Goal: Task Accomplishment & Management: Complete application form

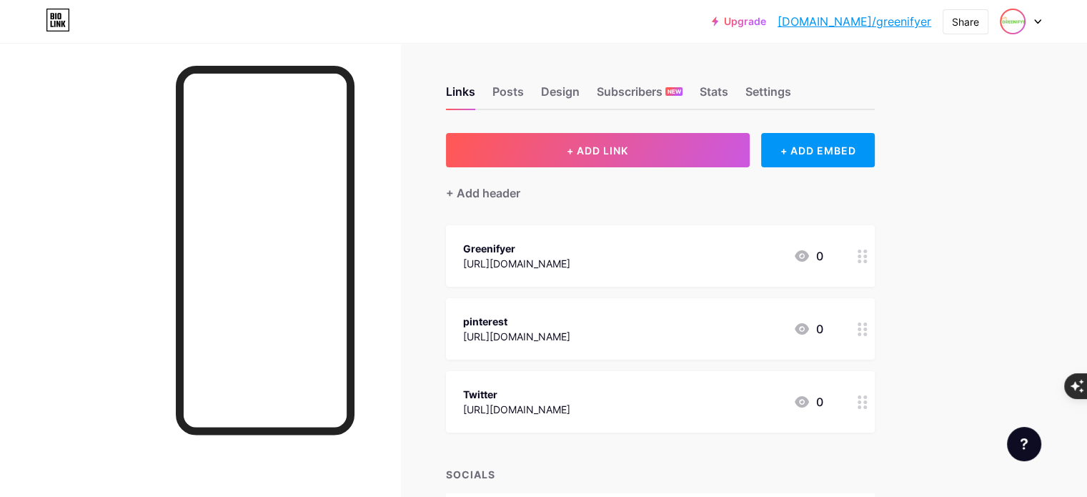
click at [1019, 27] on img at bounding box center [1012, 21] width 23 height 23
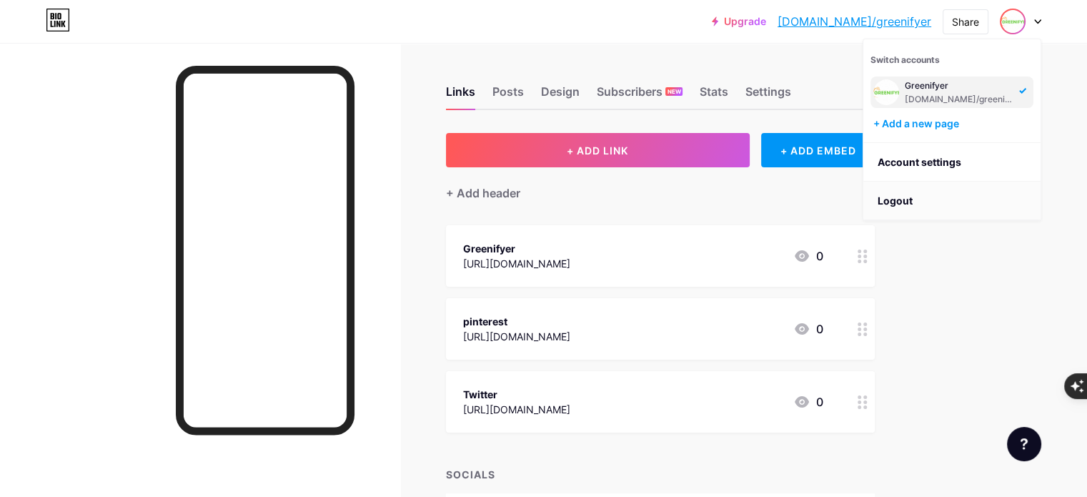
click at [912, 191] on li "Logout" at bounding box center [951, 201] width 177 height 39
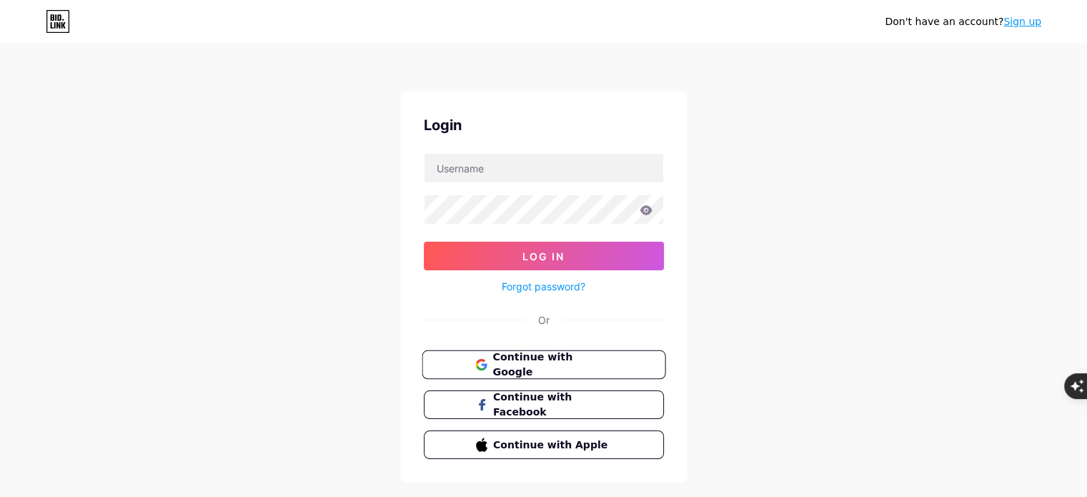
click at [537, 363] on span "Continue with Google" at bounding box center [551, 364] width 119 height 31
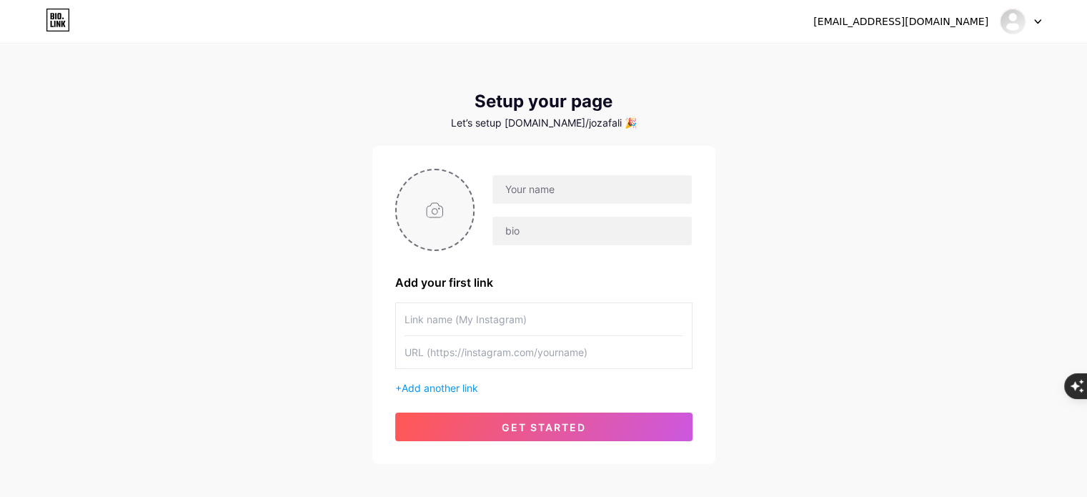
click at [436, 199] on input "file" at bounding box center [435, 209] width 77 height 79
type input "C:\fakepath\Screenshot_2025-07-21_124532.png"
click at [535, 192] on input "text" at bounding box center [591, 189] width 199 height 29
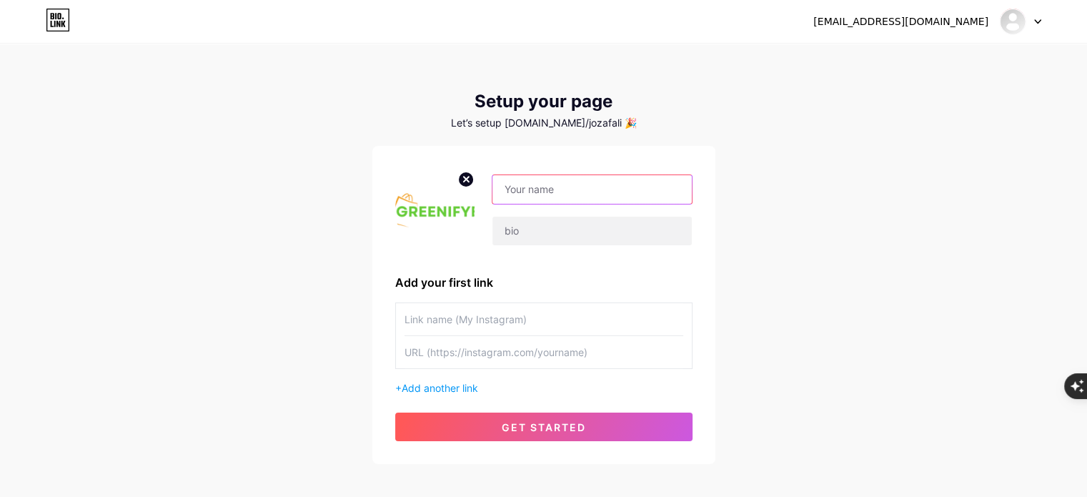
paste input "Greenifyer weight loss"
type input "Greenifyer weight loss"
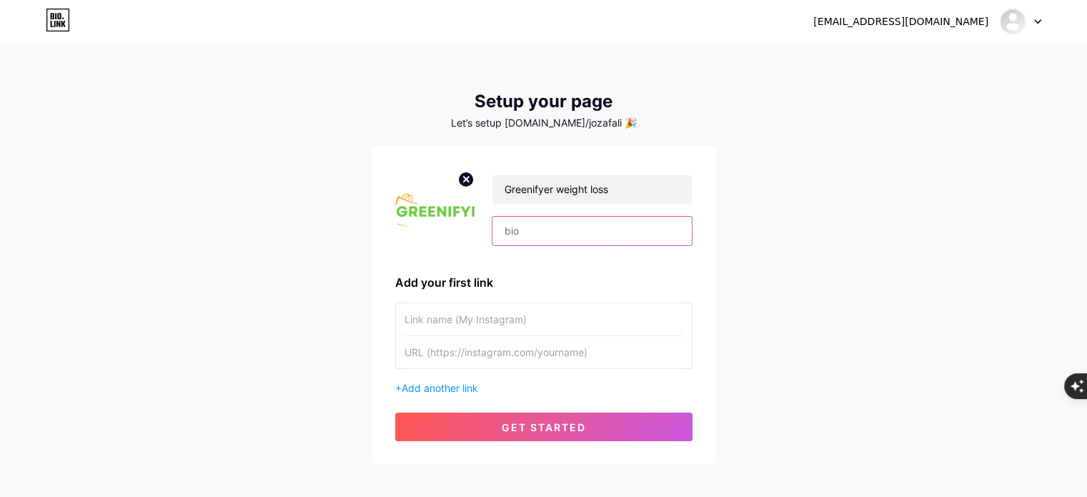
click at [584, 229] on input "text" at bounding box center [591, 231] width 199 height 29
paste input "Greenifyer Weight Loss supports natural fat burning, boosts metabolism, reduces…"
type input "Greenifyer Weight Loss supports natural fat burning, boosts metabolism, reduces…"
click at [516, 250] on div "Greenifyer weight loss Greenifyer Weight Loss supports natural fat burning, boo…" at bounding box center [543, 210] width 297 height 82
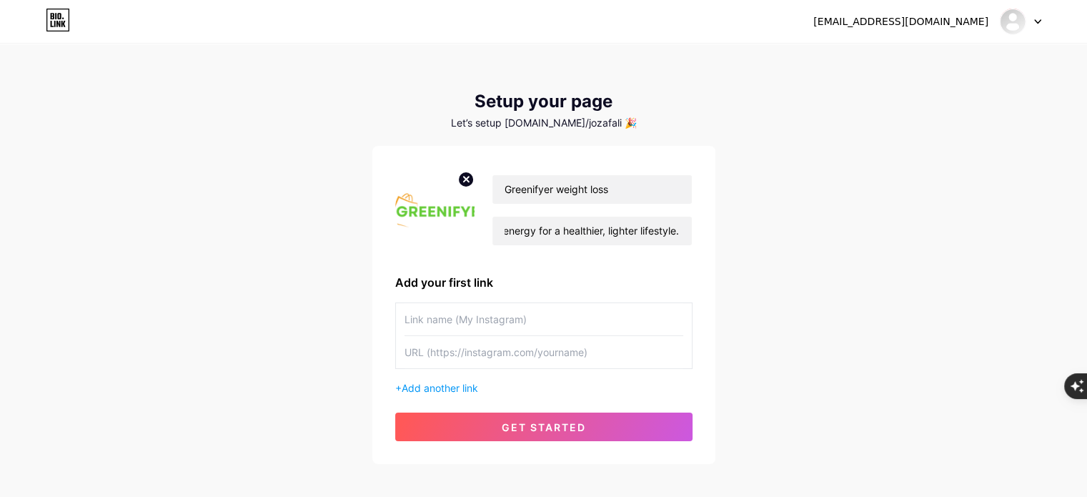
scroll to position [0, 0]
click at [458, 318] on input "text" at bounding box center [543, 319] width 279 height 32
click at [462, 355] on input "text" at bounding box center [543, 352] width 279 height 32
click at [555, 318] on input "text" at bounding box center [543, 319] width 279 height 32
click at [500, 342] on input "text" at bounding box center [543, 352] width 279 height 32
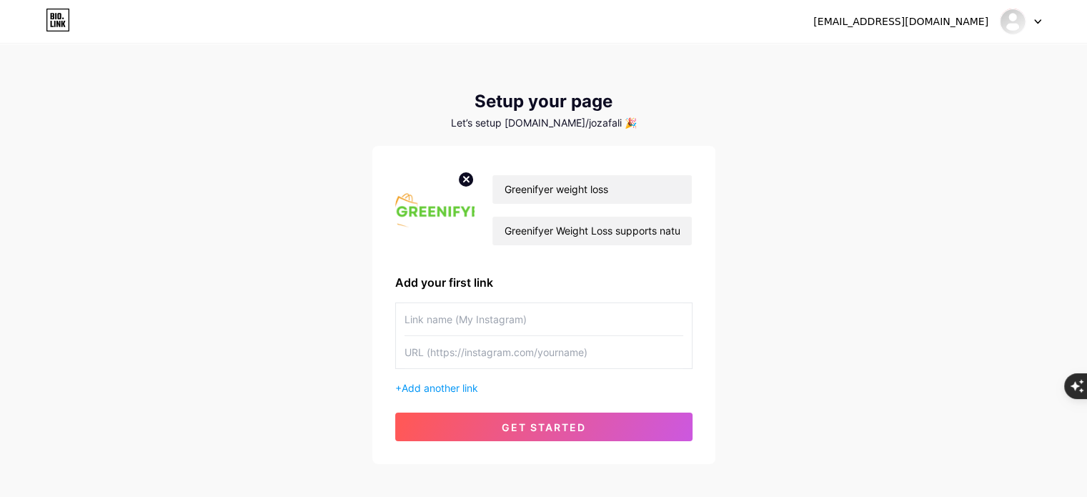
paste input "[URL][DOMAIN_NAME]"
click at [449, 356] on input "[URL][DOMAIN_NAME]" at bounding box center [543, 352] width 279 height 32
type input "[URL][DOMAIN_NAME]"
click at [489, 311] on input "text" at bounding box center [543, 319] width 279 height 32
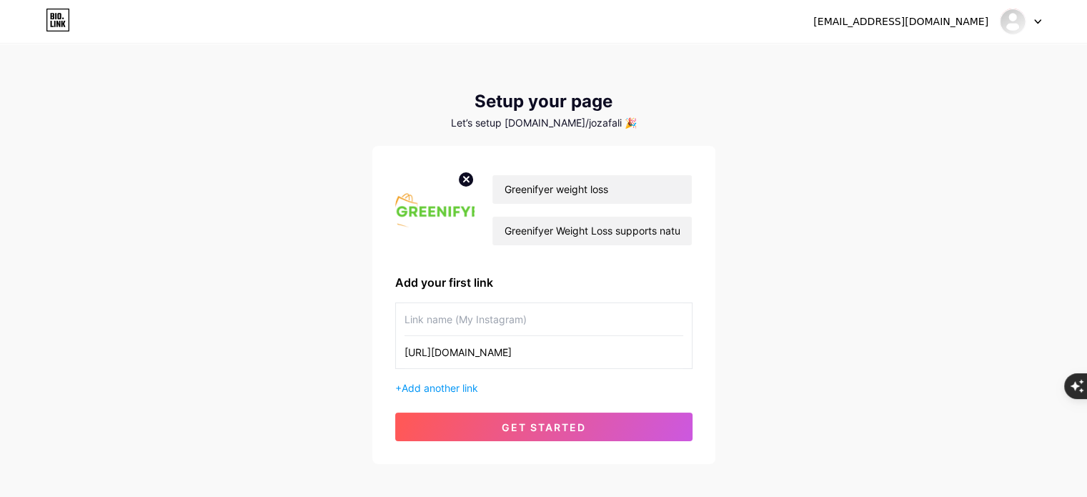
paste input "greenifyer"
type input "greenifyer"
click at [530, 392] on div "+ Add another link" at bounding box center [543, 387] width 297 height 15
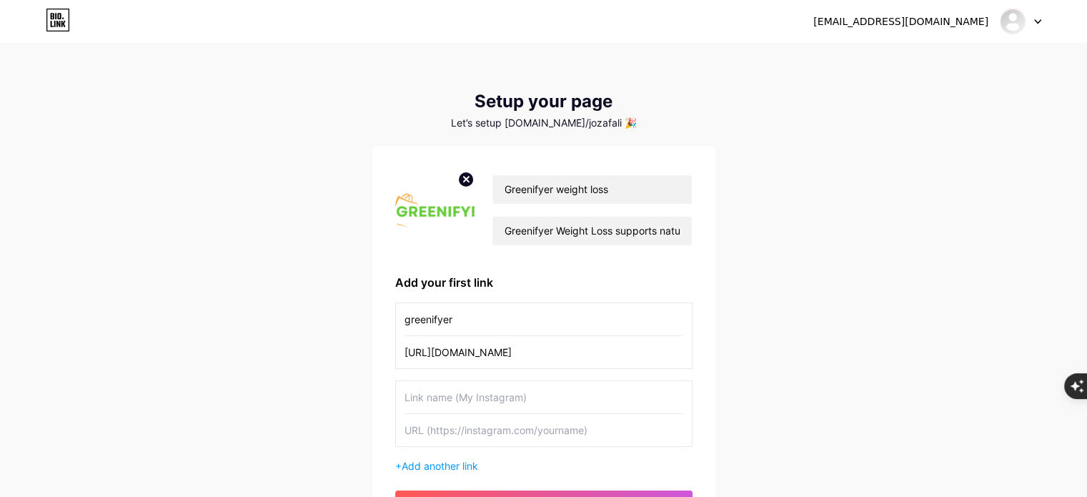
click at [462, 394] on input "text" at bounding box center [543, 397] width 279 height 32
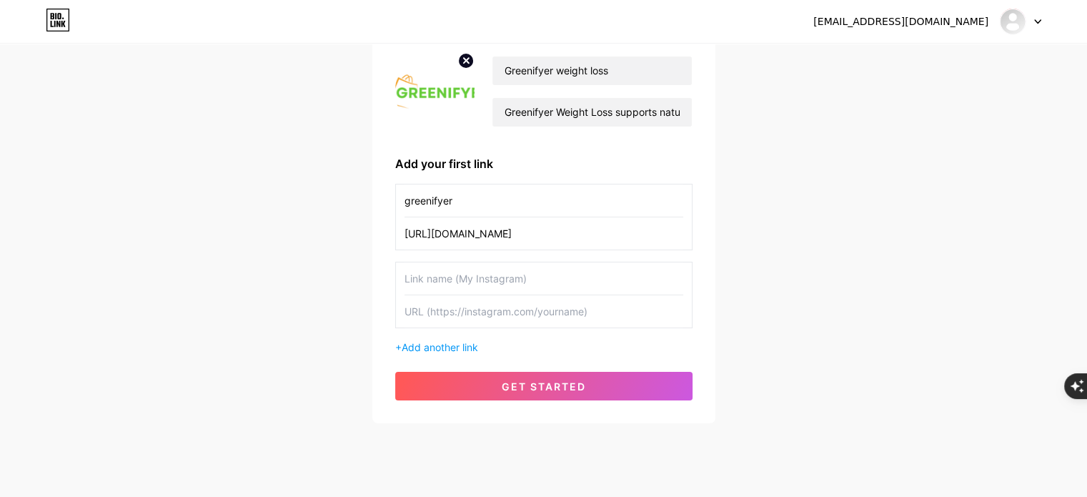
scroll to position [143, 0]
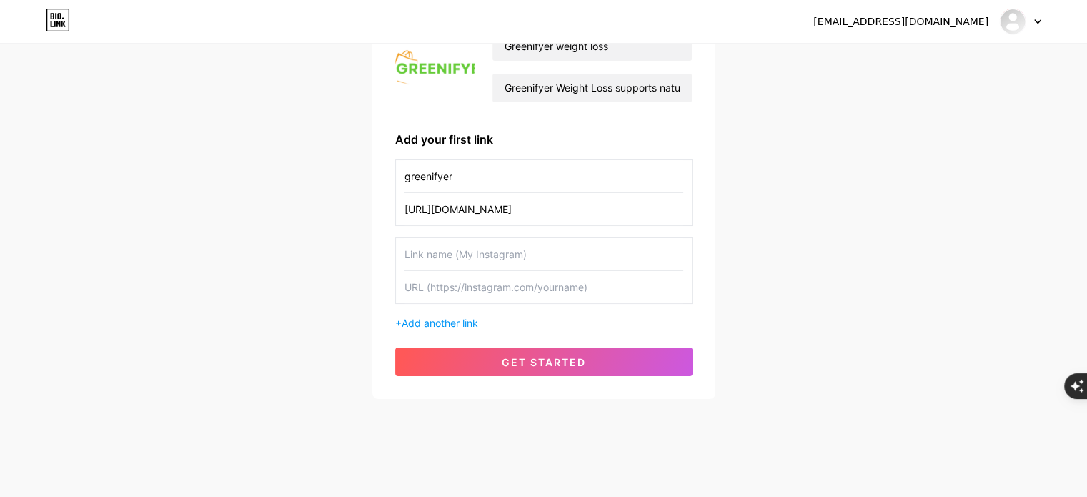
click at [483, 284] on input "text" at bounding box center [543, 287] width 279 height 32
paste input "[URL][DOMAIN_NAME]"
click at [481, 288] on input "[URL][DOMAIN_NAME]" at bounding box center [543, 287] width 279 height 32
type input "[URL][DOMAIN_NAME]"
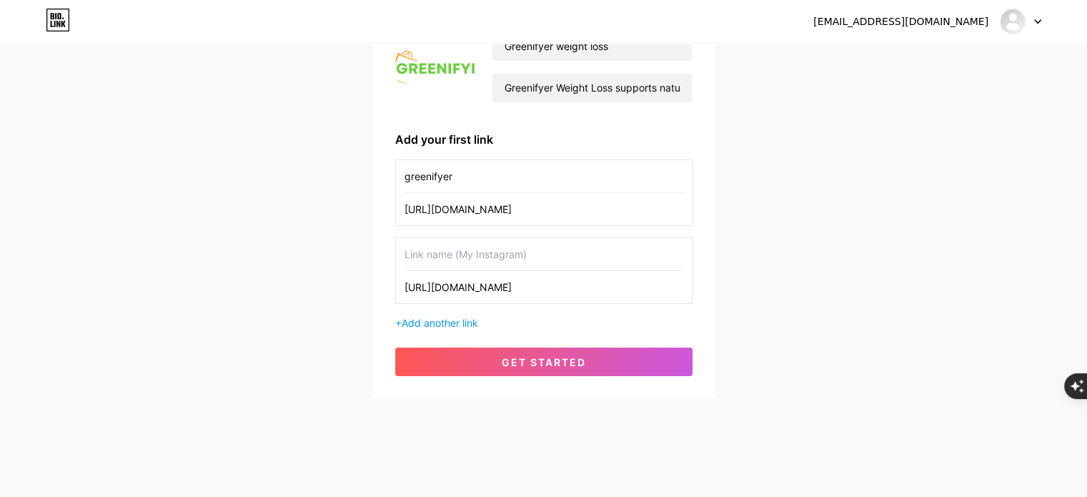
click at [470, 257] on input "text" at bounding box center [543, 254] width 279 height 32
paste input "pinterest"
type input "pinterest"
click at [537, 322] on div "+ Add another link" at bounding box center [543, 322] width 297 height 15
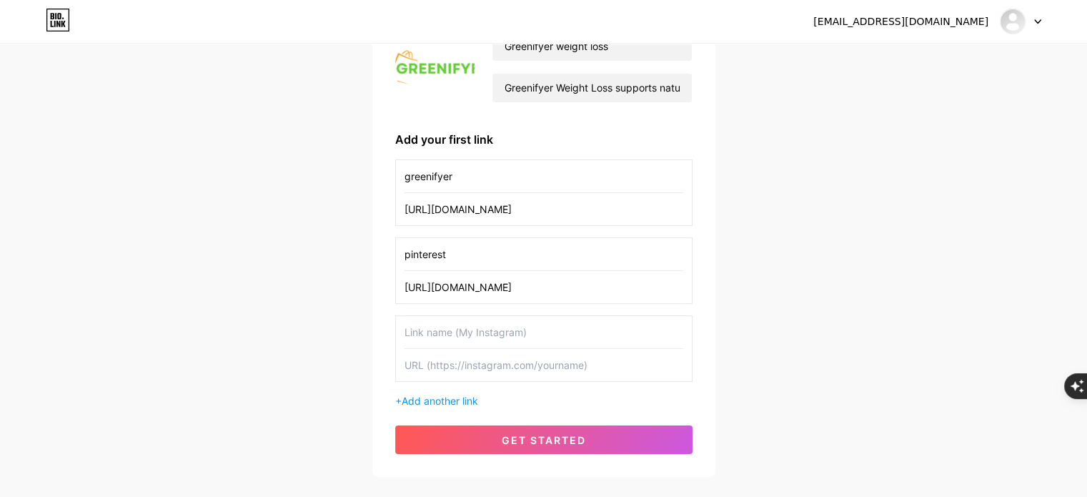
click at [442, 362] on input "text" at bounding box center [543, 365] width 279 height 32
paste input "[URL][DOMAIN_NAME]"
type input "[URL][DOMAIN_NAME]"
click at [468, 329] on input "text" at bounding box center [543, 332] width 279 height 32
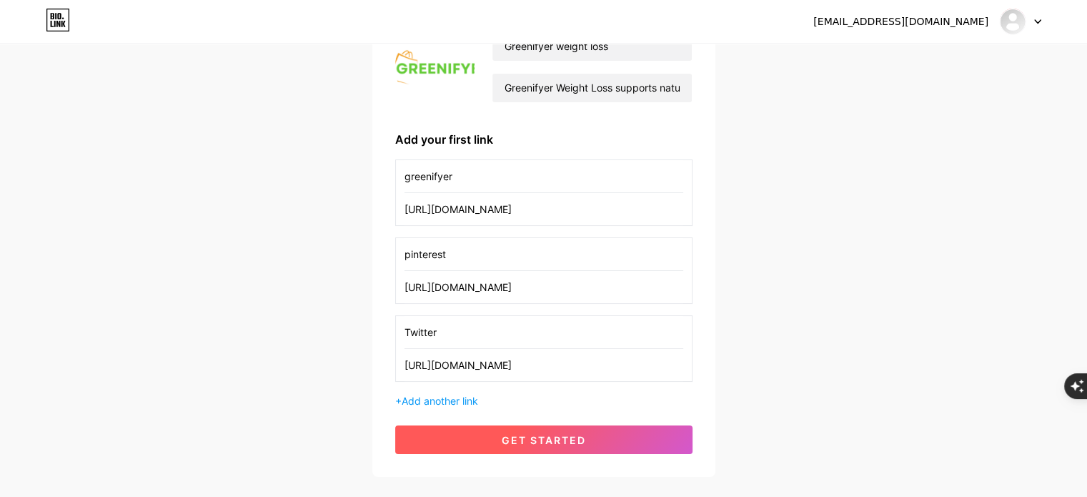
type input "Twitter"
click at [578, 427] on button "get started" at bounding box center [543, 439] width 297 height 29
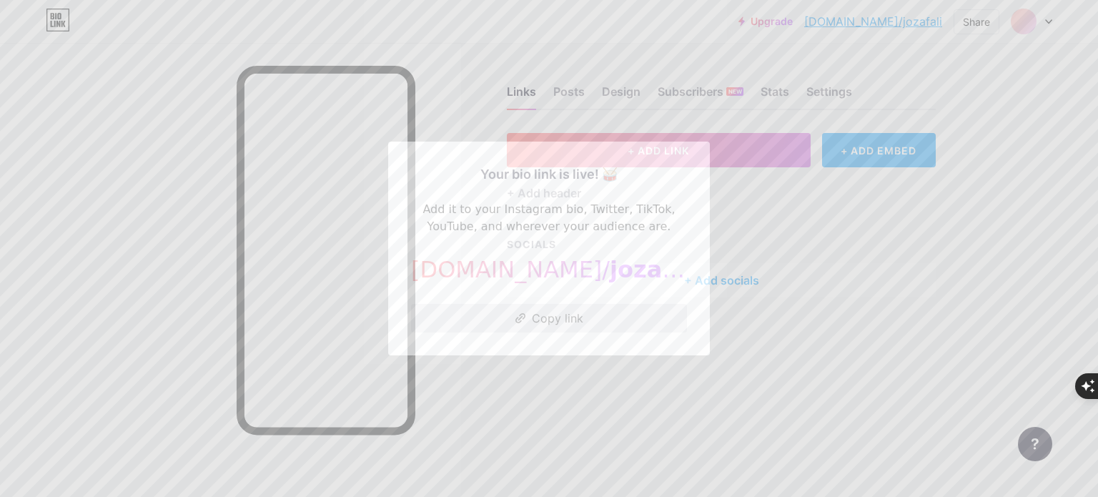
click at [555, 312] on button "Copy link" at bounding box center [549, 318] width 276 height 29
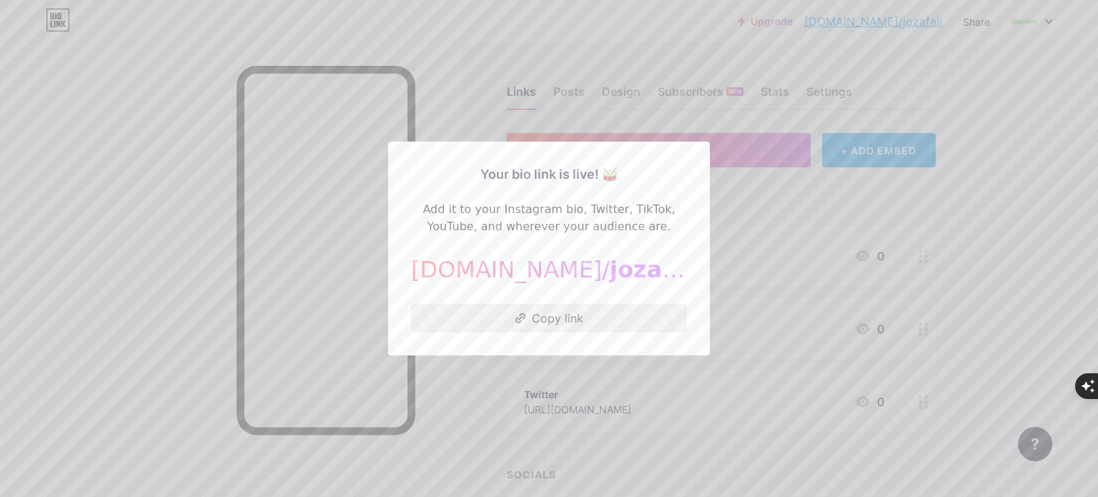
click at [552, 319] on button "Copy link" at bounding box center [549, 318] width 276 height 29
